Goal: Information Seeking & Learning: Check status

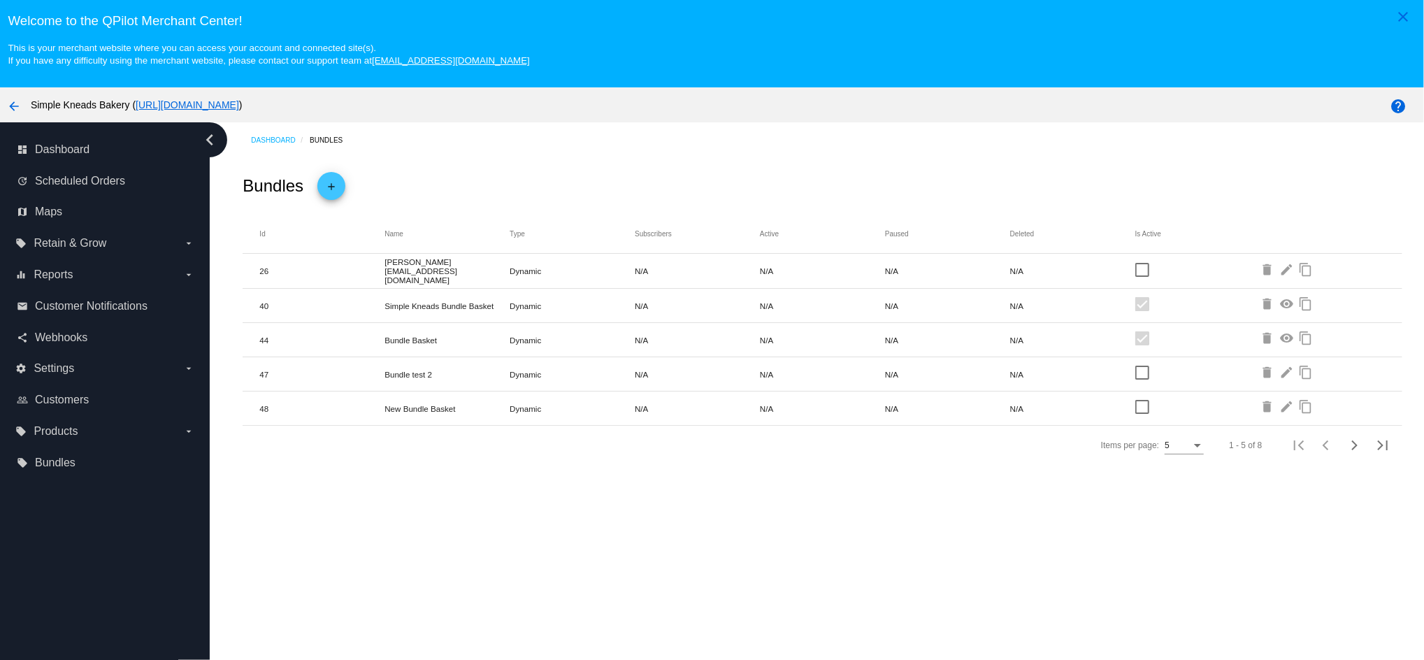
click at [334, 188] on mat-icon "add" at bounding box center [331, 190] width 17 height 24
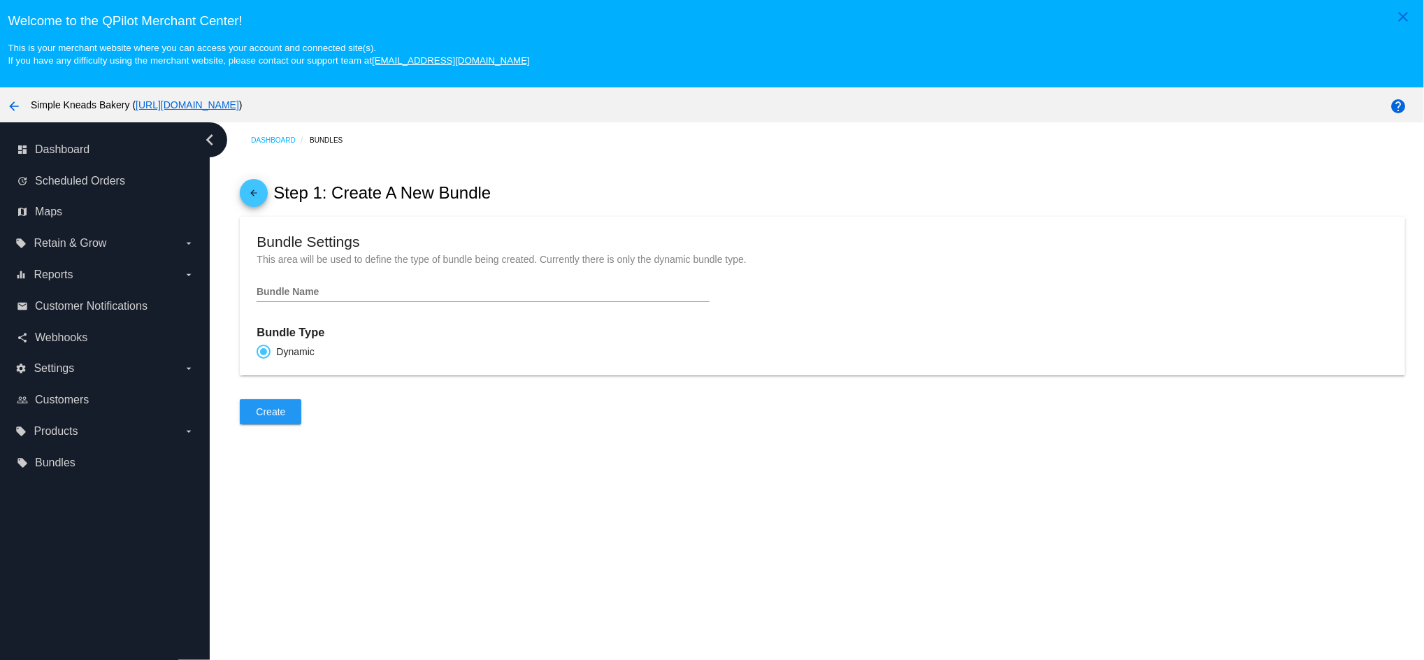
click at [308, 295] on input "Bundle Name" at bounding box center [483, 292] width 452 height 11
click at [258, 206] on mat-icon "arrow_back" at bounding box center [253, 197] width 17 height 24
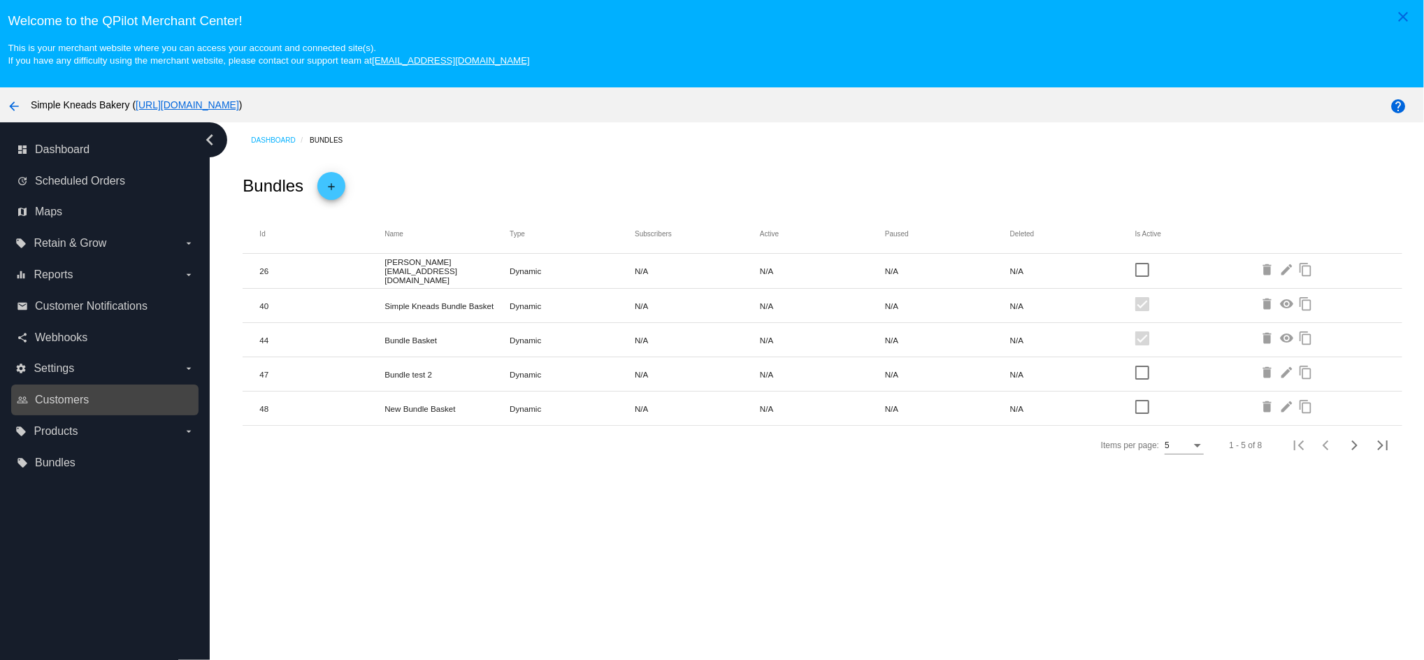
click at [96, 400] on link "people_outline Customers" at bounding box center [106, 400] width 178 height 22
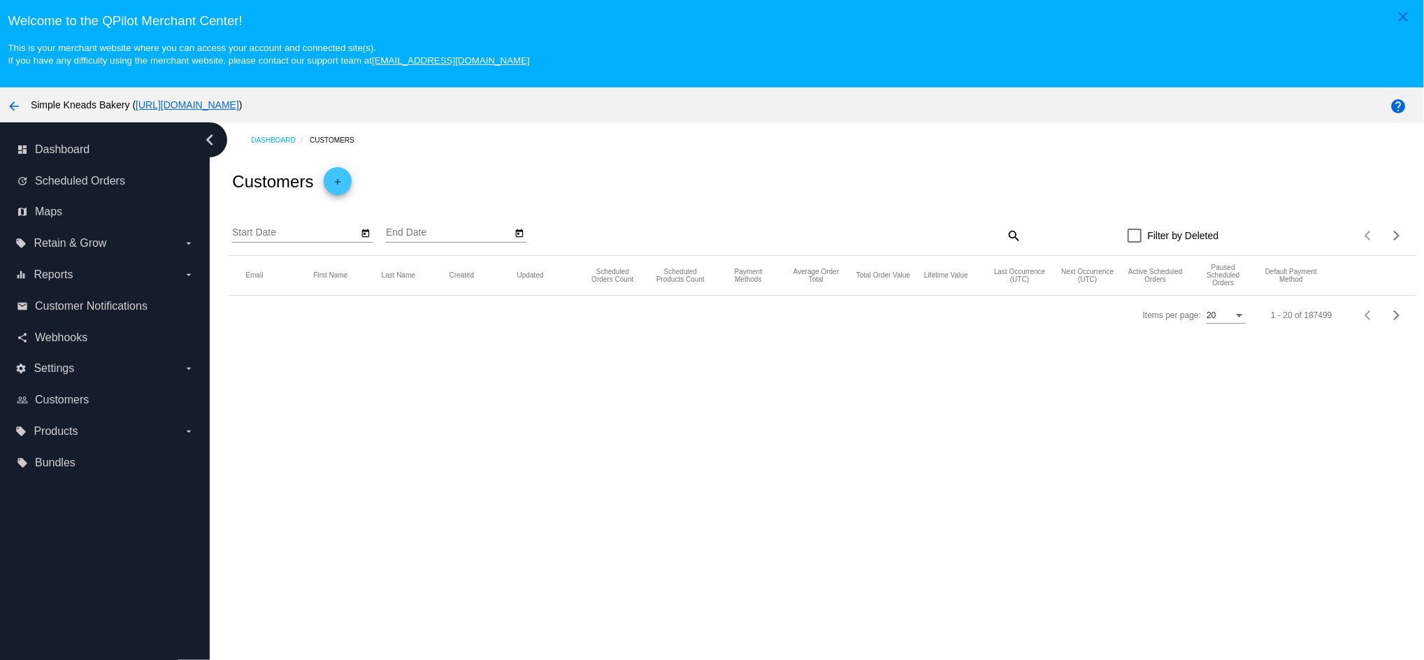
click at [1008, 235] on mat-icon "search" at bounding box center [1013, 235] width 17 height 22
click at [948, 224] on div "Search" at bounding box center [874, 228] width 296 height 27
paste input "[EMAIL_ADDRESS][DOMAIN_NAME]"
type input "[EMAIL_ADDRESS][DOMAIN_NAME]"
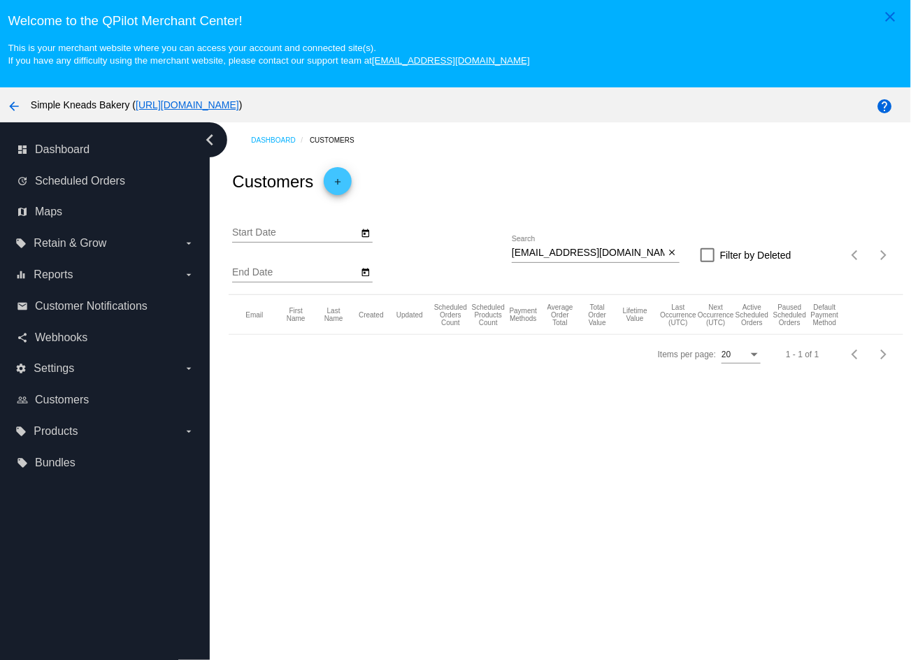
click at [646, 259] on input "[EMAIL_ADDRESS][DOMAIN_NAME]" at bounding box center [588, 253] width 153 height 11
click at [636, 253] on input "[EMAIL_ADDRESS][DOMAIN_NAME]" at bounding box center [588, 253] width 153 height 11
click at [620, 255] on input "[EMAIL_ADDRESS][DOMAIN_NAME]" at bounding box center [588, 253] width 153 height 11
drag, startPoint x: 619, startPoint y: 270, endPoint x: 511, endPoint y: 282, distance: 108.3
drag, startPoint x: 511, startPoint y: 282, endPoint x: 473, endPoint y: 209, distance: 81.9
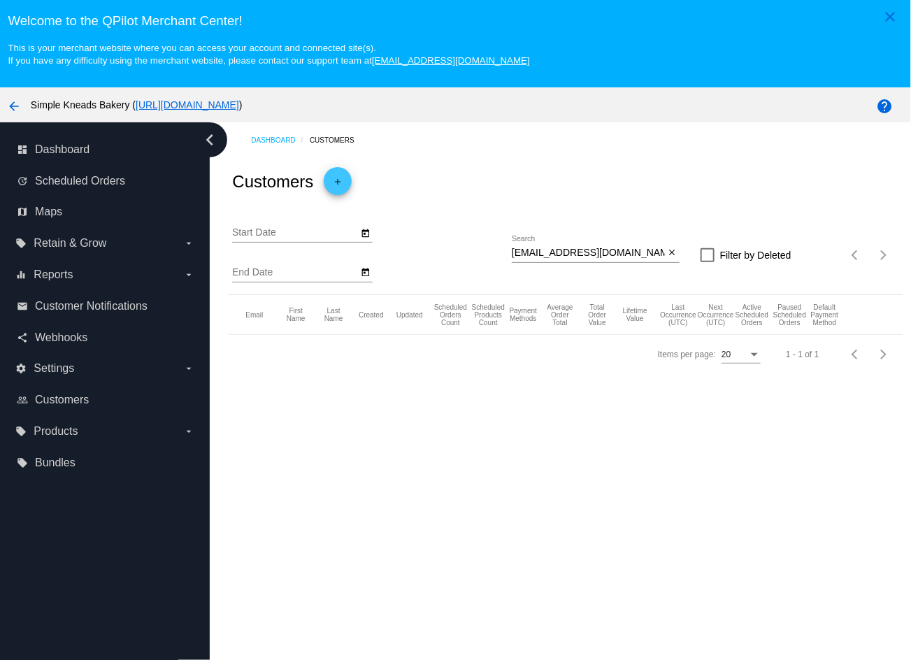
click at [473, 209] on div "Start Date End Date [EMAIL_ADDRESS][DOMAIN_NAME] Search close Filter by Deleted…" at bounding box center [566, 250] width 674 height 89
click at [373, 231] on div "Start Date End Date" at bounding box center [372, 254] width 280 height 79
click at [366, 230] on icon "Open calendar" at bounding box center [366, 233] width 10 height 17
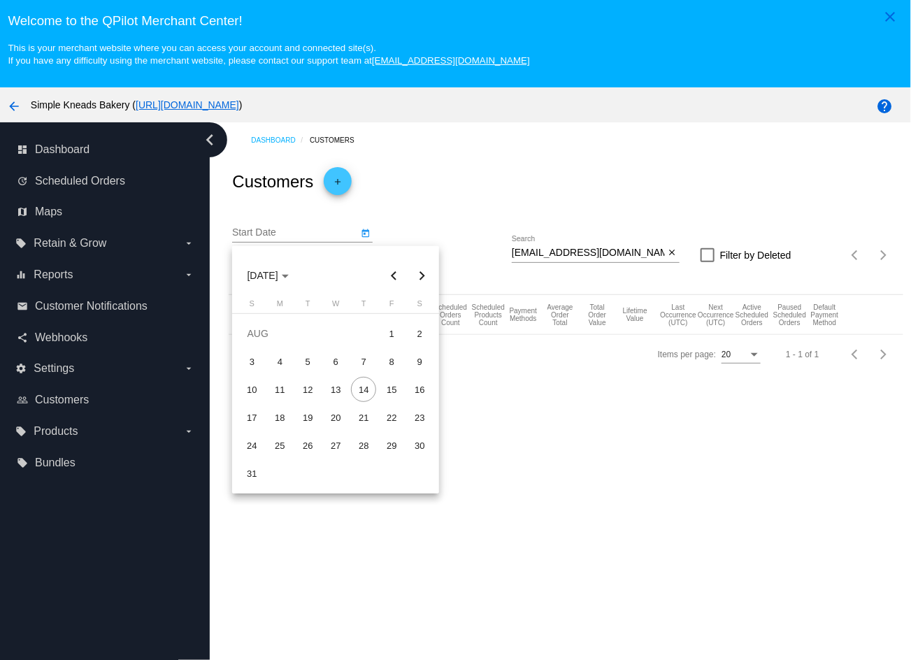
click at [432, 211] on div at bounding box center [455, 330] width 911 height 660
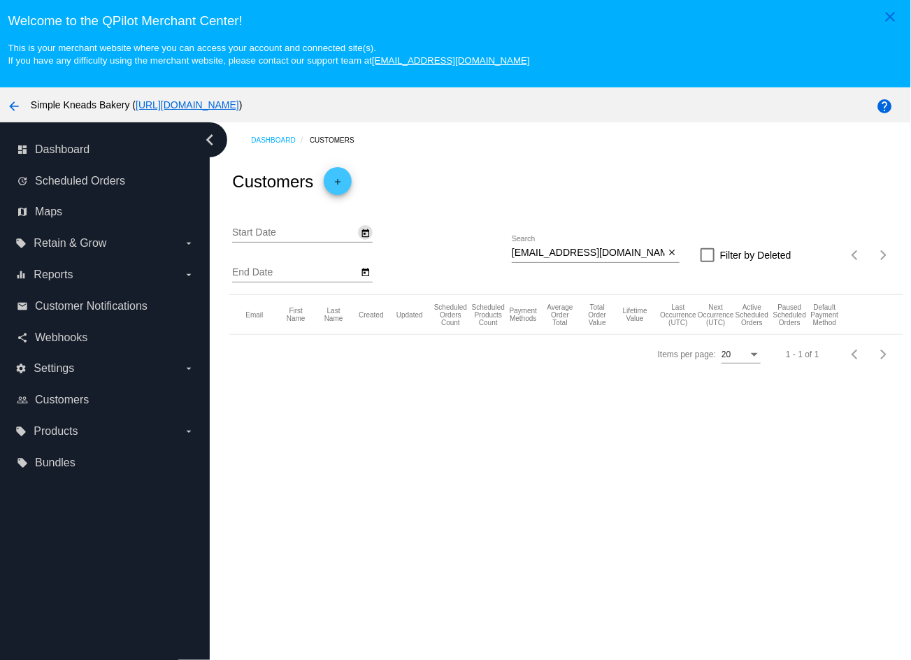
click at [614, 252] on input "[EMAIL_ADDRESS][DOMAIN_NAME]" at bounding box center [588, 253] width 153 height 11
click at [710, 243] on div "Start Date End Date [EMAIL_ADDRESS][DOMAIN_NAME] Search close Filter by Deleted…" at bounding box center [566, 250] width 674 height 89
click at [696, 266] on div "Start Date End Date [EMAIL_ADDRESS][DOMAIN_NAME] Search close Filter by Deleted…" at bounding box center [566, 250] width 674 height 89
click at [701, 255] on div at bounding box center [708, 255] width 14 height 14
click at [707, 262] on input "Filter by Deleted" at bounding box center [707, 262] width 1 height 1
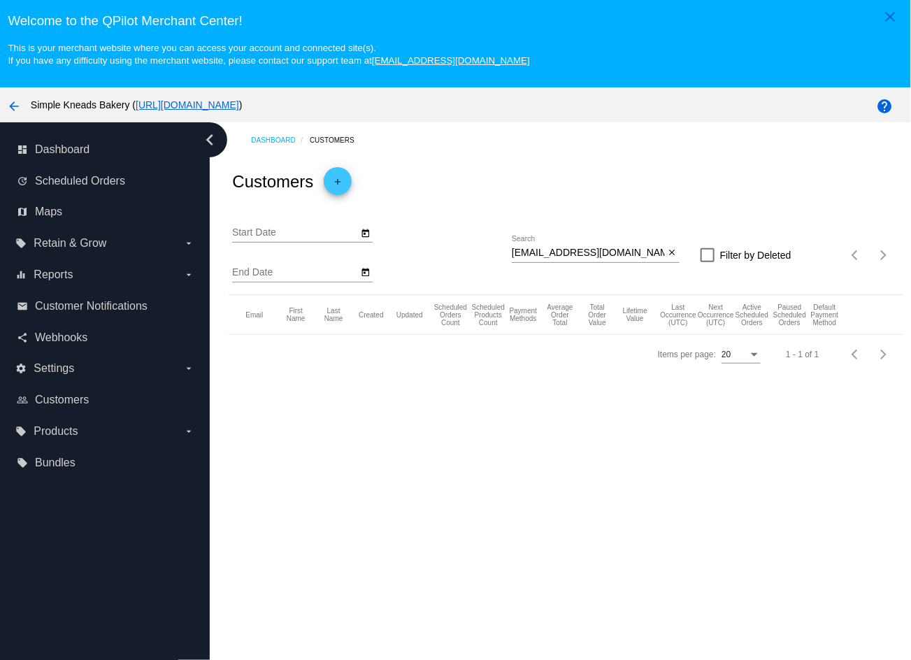
checkbox input "true"
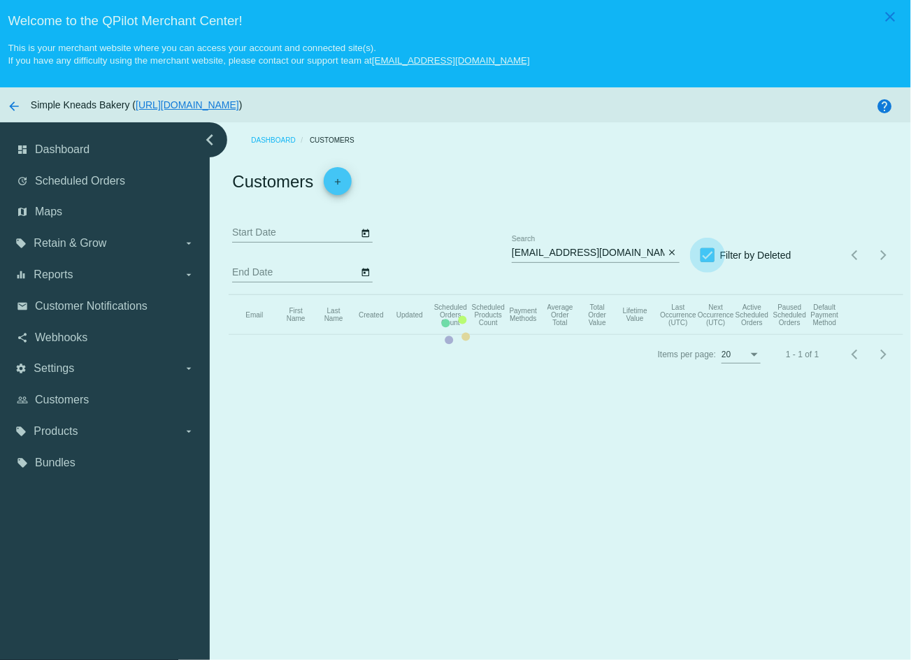
click at [689, 259] on app-dashboard-customers "Customers add Start Date End Date [EMAIL_ADDRESS][DOMAIN_NAME] Search close Fil…" at bounding box center [566, 266] width 674 height 216
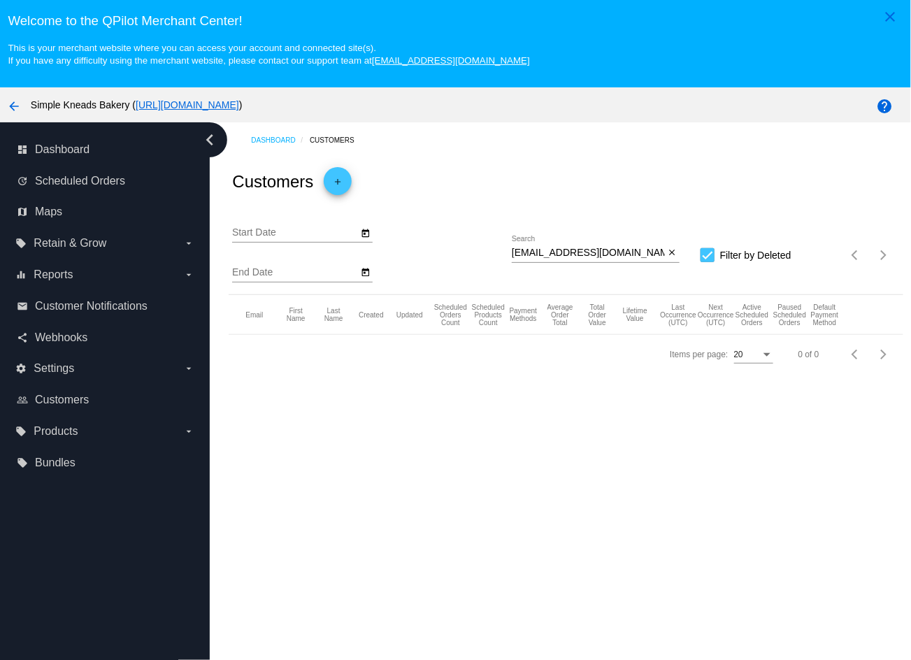
click at [622, 250] on input "[EMAIL_ADDRESS][DOMAIN_NAME]" at bounding box center [588, 253] width 153 height 11
click at [632, 401] on div "Dashboard Customers Customers add Start Date End Date [EMAIL_ADDRESS][DOMAIN_NA…" at bounding box center [560, 417] width 701 height 590
click at [670, 251] on div "Start Date End Date [EMAIL_ADDRESS][DOMAIN_NAME] Search close Filter by Deleted…" at bounding box center [566, 250] width 674 height 89
drag, startPoint x: 670, startPoint y: 252, endPoint x: 665, endPoint y: 261, distance: 10.3
click at [667, 259] on mat-icon "close" at bounding box center [672, 253] width 10 height 11
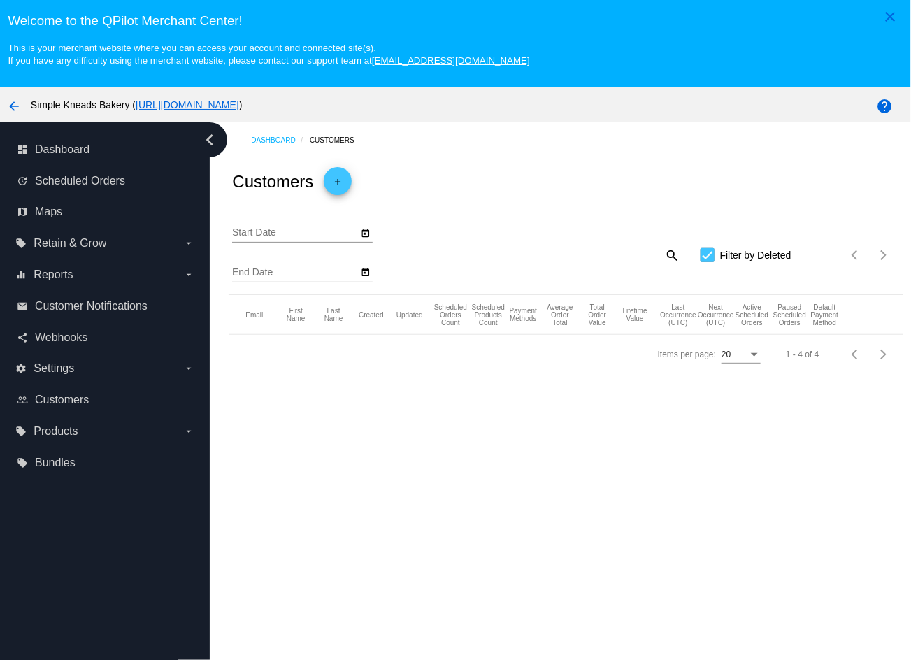
click at [352, 422] on div "Dashboard Customers Customers add Start Date End Date search Filter by Deleted …" at bounding box center [560, 417] width 701 height 590
click at [507, 148] on div "Dashboard Customers" at bounding box center [577, 140] width 652 height 22
drag, startPoint x: 521, startPoint y: 255, endPoint x: 529, endPoint y: 258, distance: 8.8
click at [529, 258] on div "search" at bounding box center [596, 255] width 168 height 22
click at [666, 253] on mat-icon "search" at bounding box center [671, 255] width 17 height 22
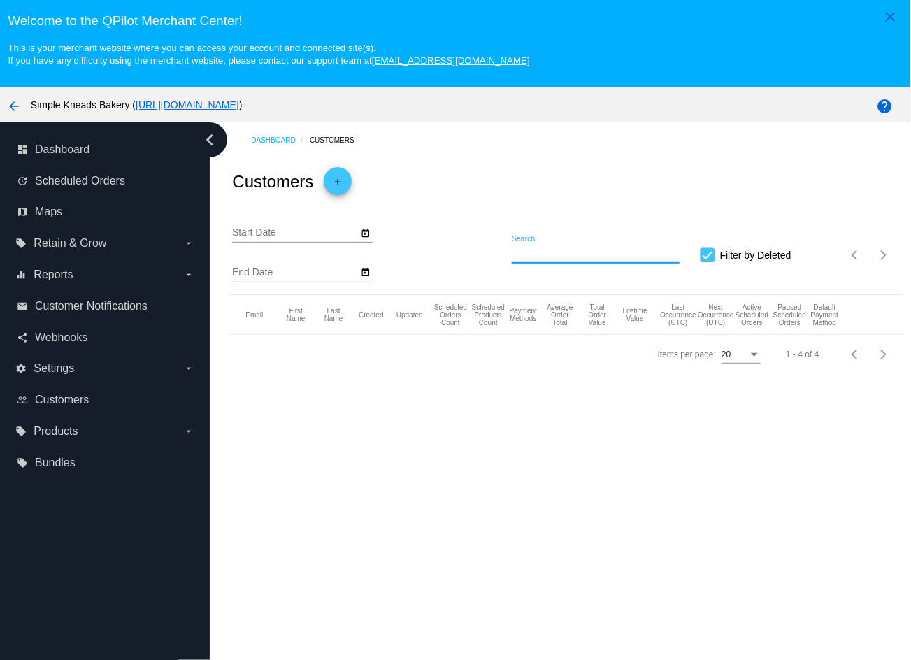
click at [612, 258] on input "Search" at bounding box center [596, 253] width 168 height 11
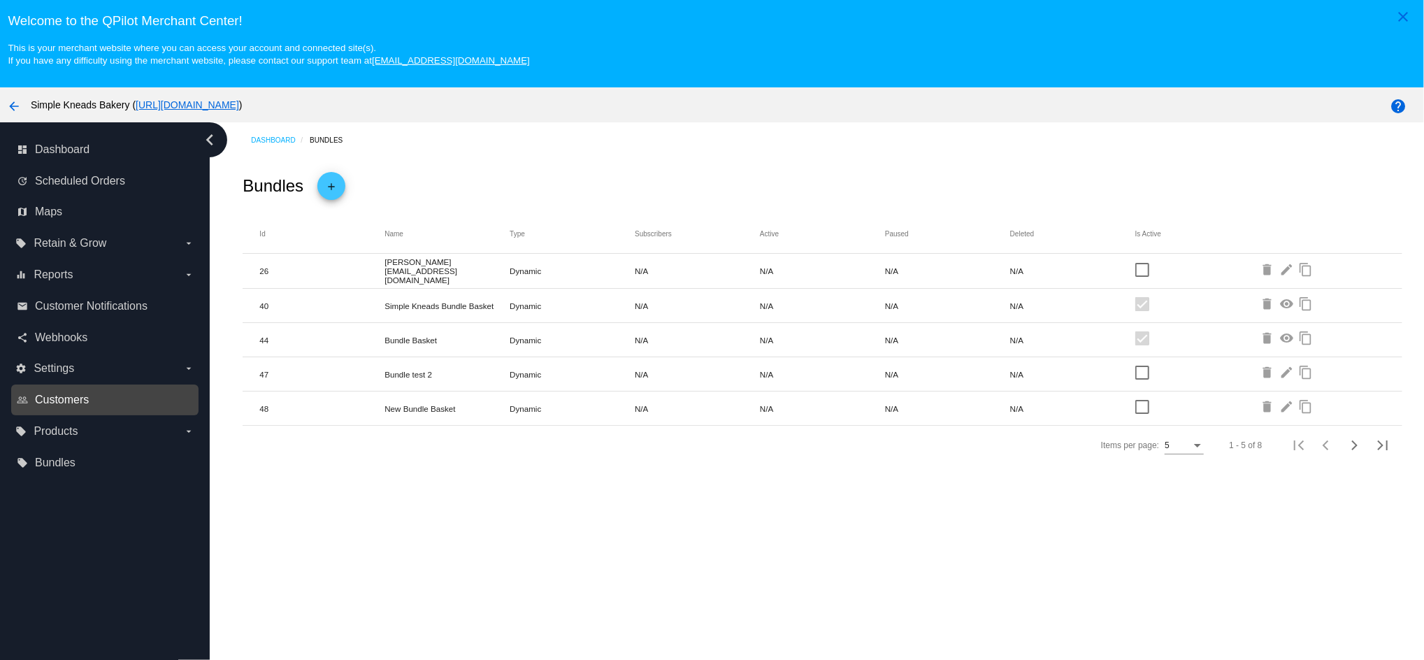
click at [55, 405] on span "Customers" at bounding box center [62, 400] width 54 height 13
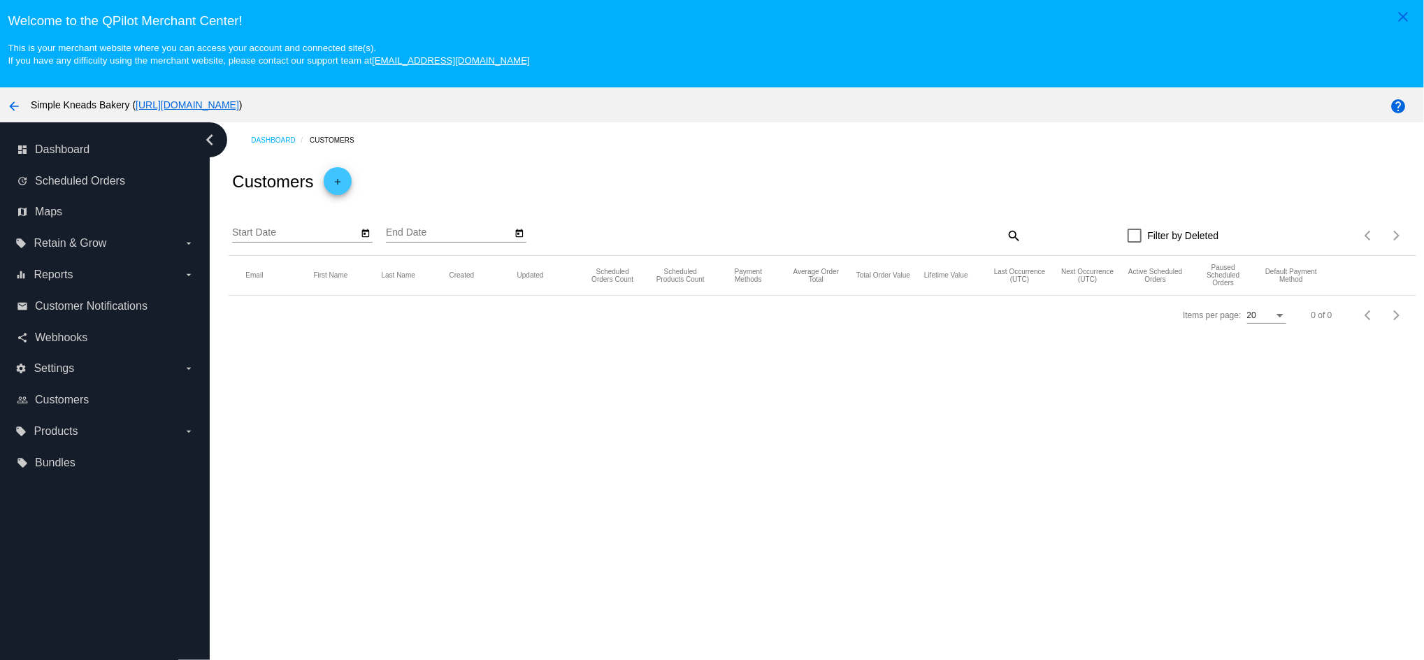
checkbox input "true"
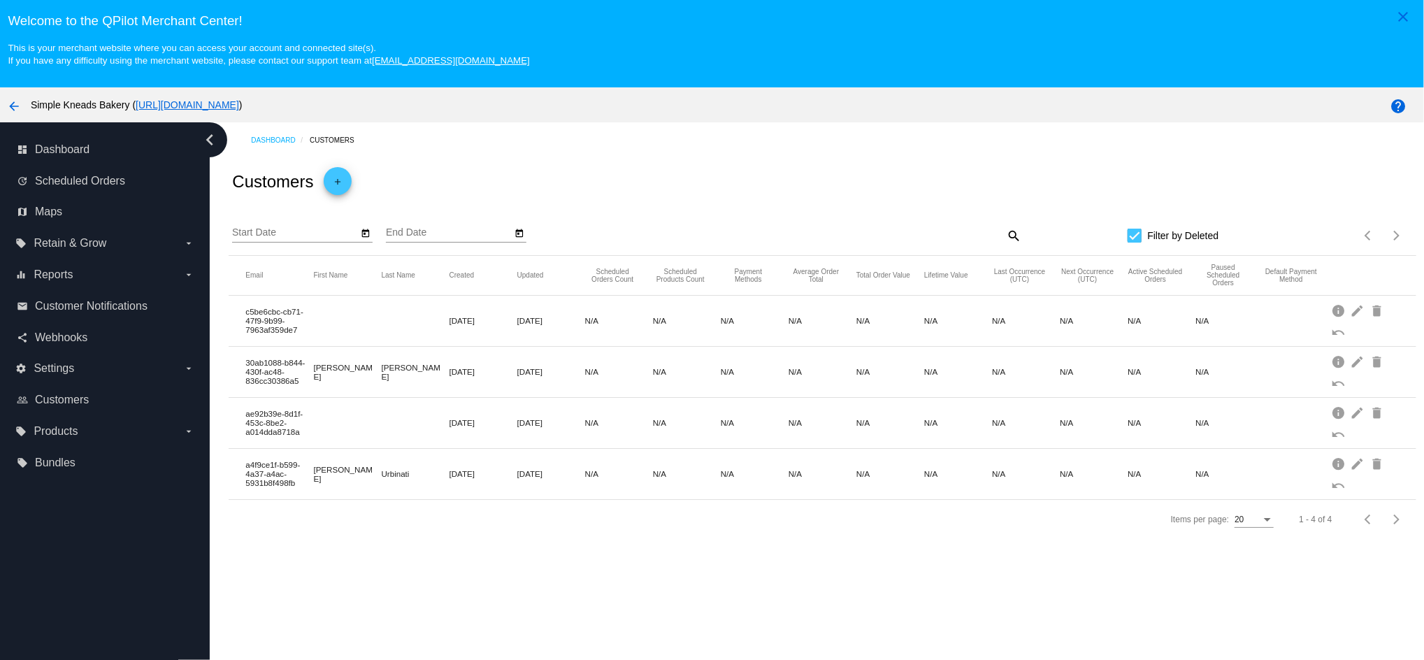
click at [1349, 160] on div "Customers add" at bounding box center [822, 182] width 1187 height 48
